Goal: Find contact information: Find contact information

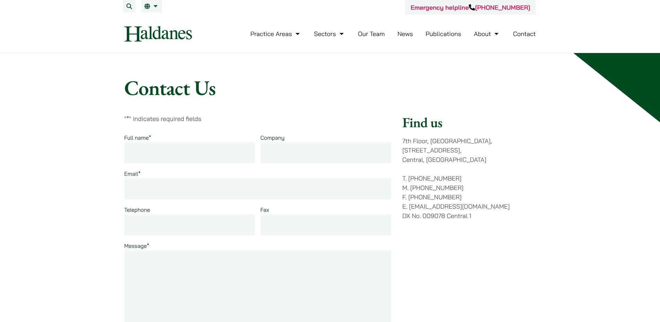
click at [173, 32] on img at bounding box center [158, 34] width 68 height 16
drag, startPoint x: 465, startPoint y: 150, endPoint x: 402, endPoint y: 142, distance: 63.6
click at [402, 142] on p "7th Floor, Ruttonjee House, 11 Duddell Street, Central, Hong Kong" at bounding box center [468, 150] width 133 height 28
copy p "7th Floor, Ruttonjee House, 11 Duddell Street, Central, Hong Kong"
